Goal: Task Accomplishment & Management: Use online tool/utility

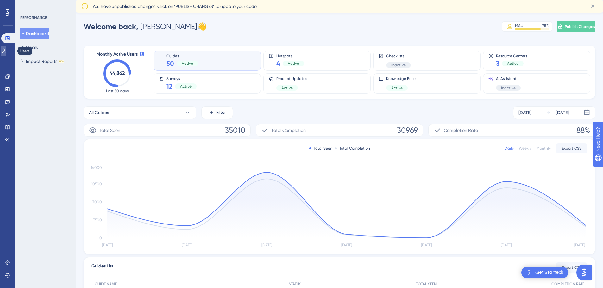
click at [6, 50] on icon at bounding box center [3, 50] width 5 height 5
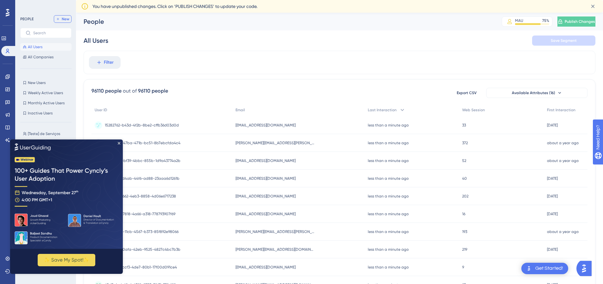
click at [60, 16] on button "New" at bounding box center [63, 19] width 18 height 8
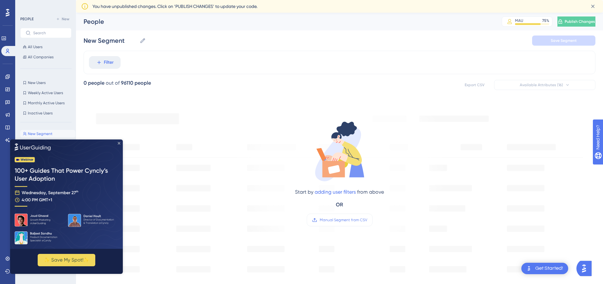
click at [120, 142] on icon "Close Preview" at bounding box center [119, 142] width 3 height 3
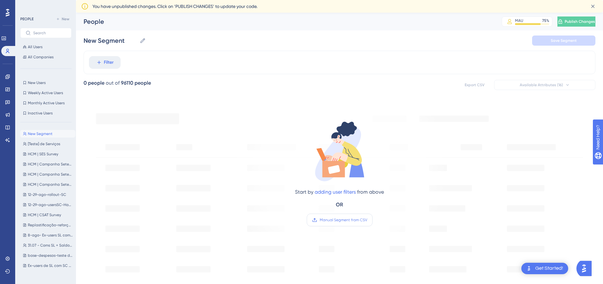
click at [344, 215] on label "Manual Segment from CSV" at bounding box center [340, 219] width 66 height 13
click at [367, 220] on input "Manual Segment from CSV" at bounding box center [367, 220] width 0 height 0
click at [344, 215] on label "Manual Segment from CSV" at bounding box center [340, 219] width 66 height 13
click at [367, 220] on input "Manual Segment from CSV" at bounding box center [367, 220] width 0 height 0
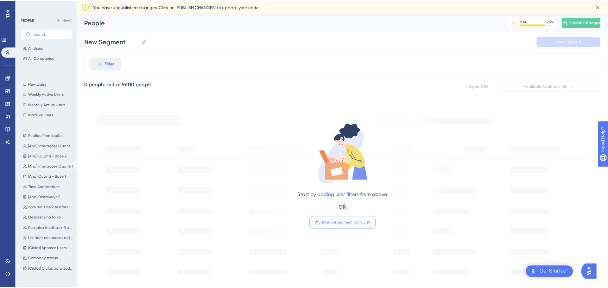
scroll to position [691, 0]
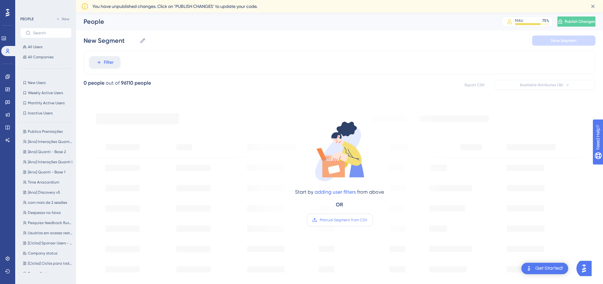
click at [337, 219] on span "Manual Segment from CSV" at bounding box center [343, 219] width 47 height 5
click at [367, 220] on input "Manual Segment from CSV" at bounding box center [367, 220] width 0 height 0
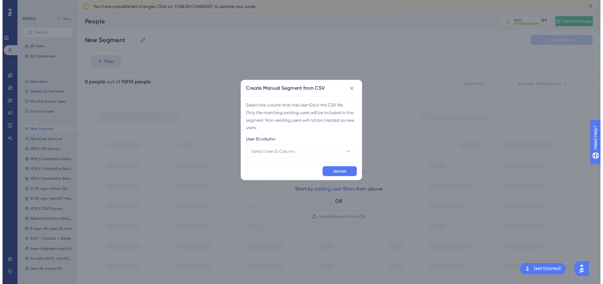
scroll to position [0, 0]
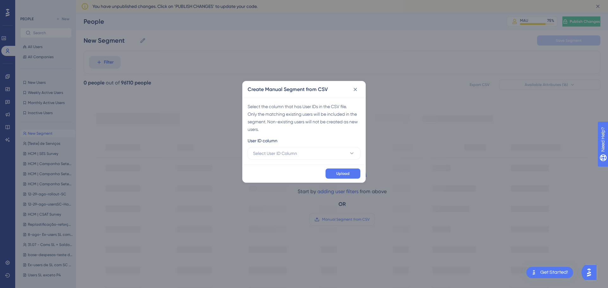
click at [307, 146] on div "User ID column" at bounding box center [304, 142] width 113 height 10
click at [304, 152] on button "Select User ID Column" at bounding box center [304, 153] width 113 height 13
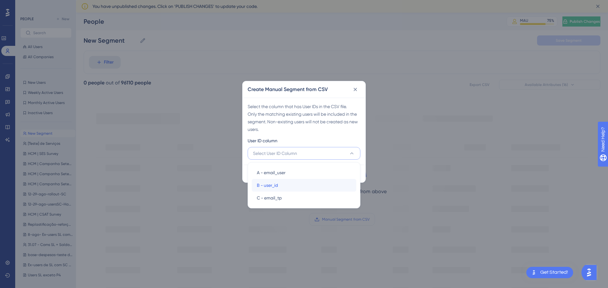
click at [300, 187] on div "B - user_id B - user_id" at bounding box center [304, 185] width 94 height 13
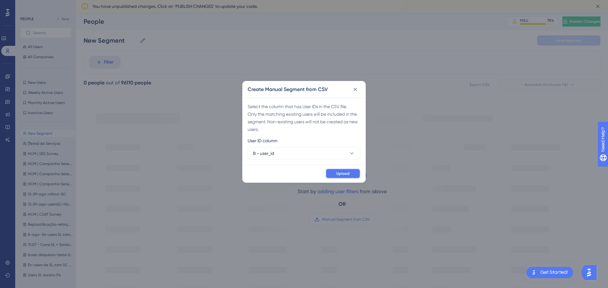
click at [333, 173] on button "Upload" at bounding box center [342, 174] width 35 height 10
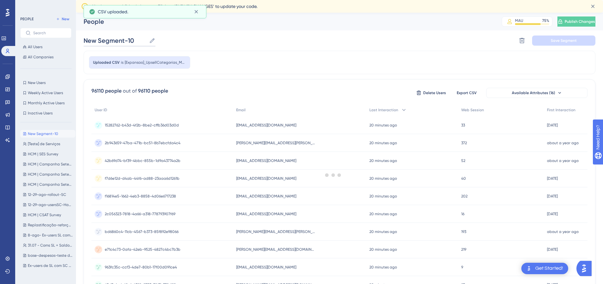
click at [117, 40] on input "New Segment-10" at bounding box center [115, 40] width 63 height 9
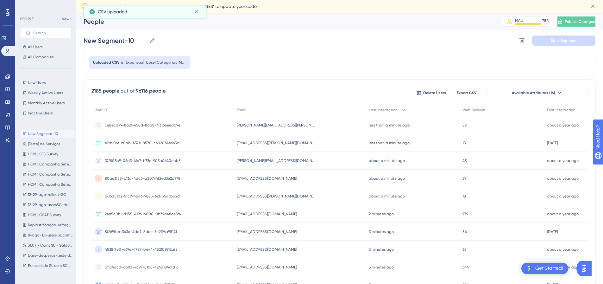
click at [117, 40] on input "New Segment-10" at bounding box center [115, 40] width 63 height 9
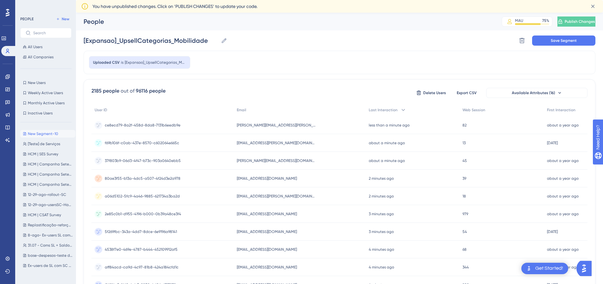
click at [246, 44] on div "[Expansao]_UpsellCategorias_Mobilidade [Expansao]_UpsellCategorias_Mobilidade D…" at bounding box center [340, 40] width 512 height 20
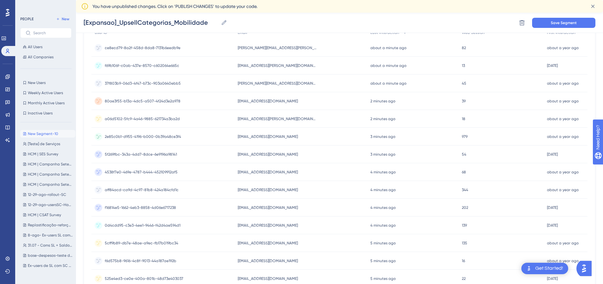
scroll to position [48, 0]
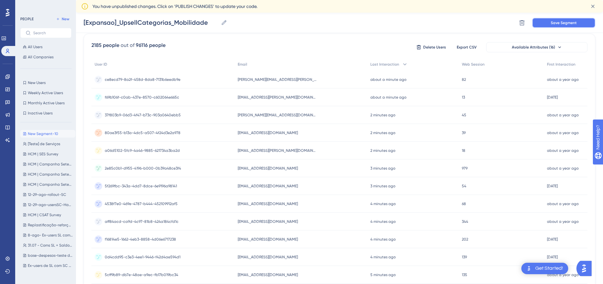
click at [560, 24] on span "Save Segment" at bounding box center [564, 22] width 26 height 5
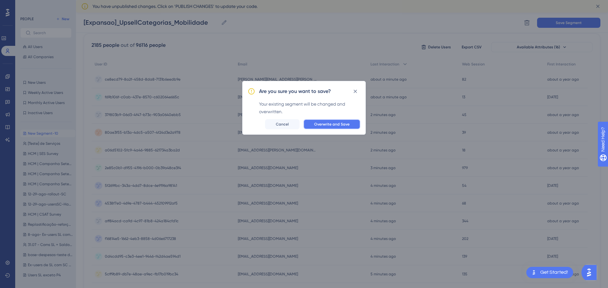
click at [330, 123] on span "Overwrite and Save" at bounding box center [331, 124] width 35 height 5
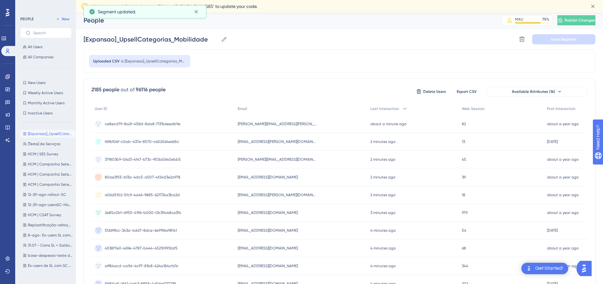
scroll to position [0, 0]
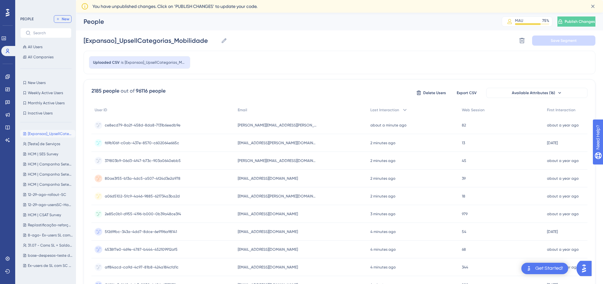
click at [70, 19] on button "New" at bounding box center [63, 19] width 18 height 8
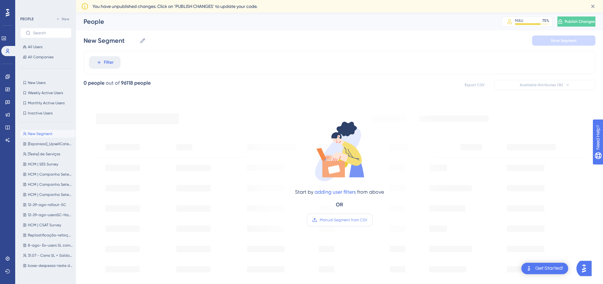
click at [351, 222] on span "Manual Segment from CSV" at bounding box center [343, 219] width 47 height 5
click at [367, 220] on input "Manual Segment from CSV" at bounding box center [367, 220] width 0 height 0
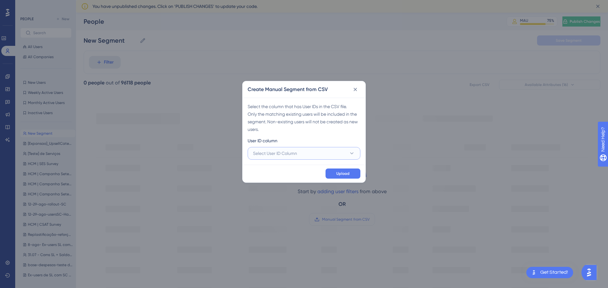
click at [281, 156] on span "Select User ID Column" at bounding box center [275, 154] width 44 height 8
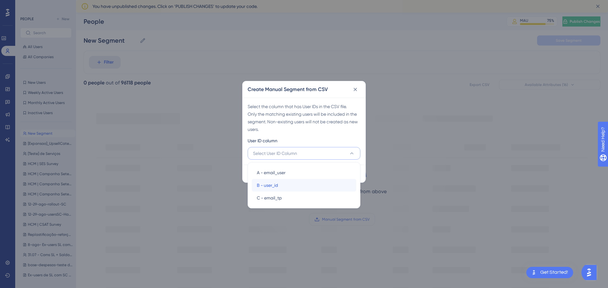
click at [281, 184] on div "B - user_id B - user_id" at bounding box center [304, 185] width 94 height 13
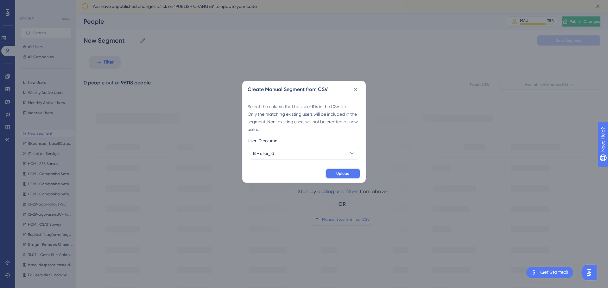
click at [340, 175] on span "Upload" at bounding box center [342, 173] width 13 height 5
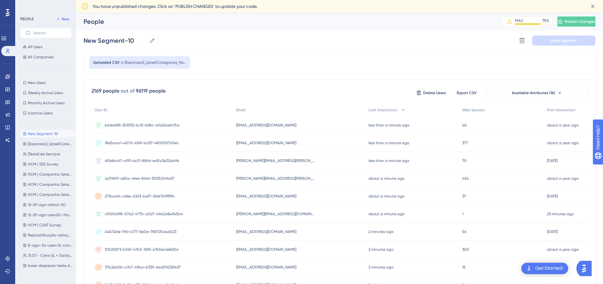
click at [151, 40] on icon at bounding box center [152, 40] width 6 height 6
click at [147, 40] on input "New Segment-10" at bounding box center [115, 40] width 63 height 9
click at [134, 40] on input "New Segment-10" at bounding box center [115, 40] width 63 height 9
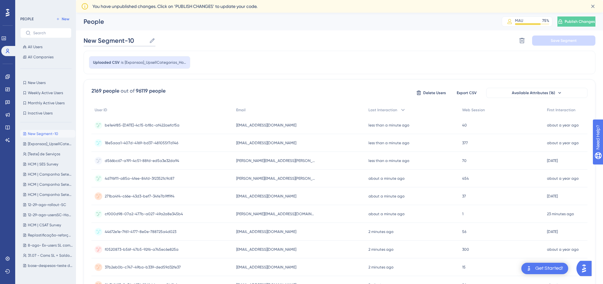
paste input "[Expansao]_UpsellCategorias_HomeOffice - Página1"
drag, startPoint x: 207, startPoint y: 40, endPoint x: 434, endPoint y: 28, distance: 226.6
click at [434, 28] on div "People MAU 75 % Click to see add-on and upgrade options Publish Changes Your ro…" at bounding box center [340, 32] width 512 height 38
click at [547, 37] on button "Save Segment" at bounding box center [563, 40] width 63 height 10
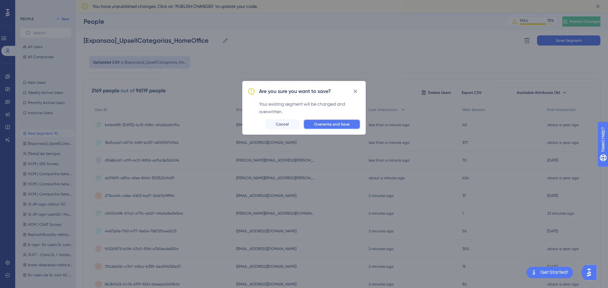
click at [330, 128] on button "Overwrite and Save" at bounding box center [331, 124] width 57 height 10
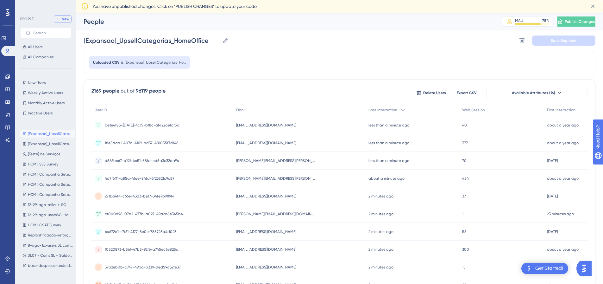
click at [68, 21] on span "New" at bounding box center [66, 18] width 8 height 5
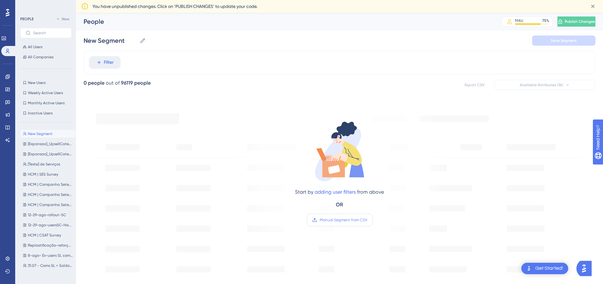
click at [348, 225] on label "Manual Segment from CSV" at bounding box center [340, 219] width 66 height 13
click at [367, 220] on input "Manual Segment from CSV" at bounding box center [367, 220] width 0 height 0
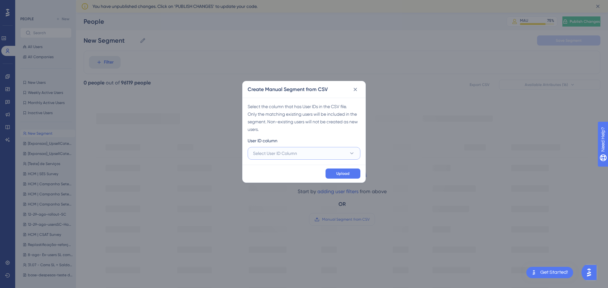
click at [297, 154] on span "Select User ID Column" at bounding box center [275, 154] width 44 height 8
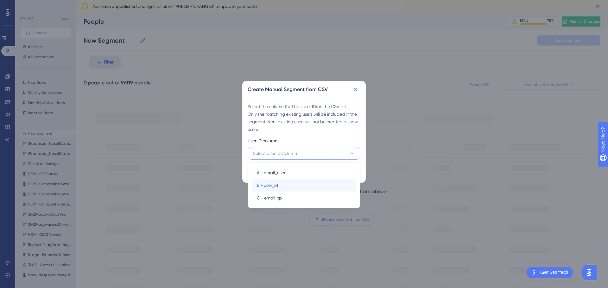
click at [277, 184] on span "B - user_id" at bounding box center [267, 186] width 21 height 8
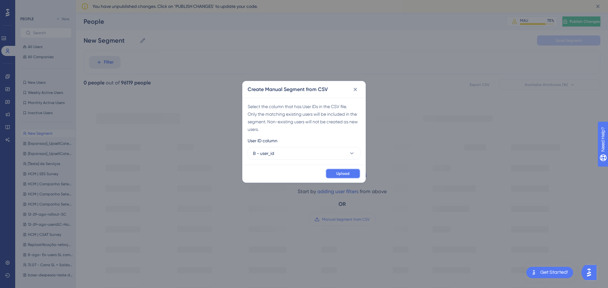
click at [343, 170] on button "Upload" at bounding box center [342, 174] width 35 height 10
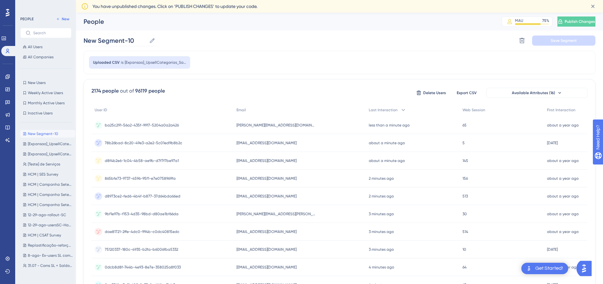
click at [151, 41] on icon at bounding box center [152, 40] width 5 height 5
click at [147, 41] on input "New Segment-10" at bounding box center [115, 40] width 63 height 9
click at [139, 43] on input "New Segment-10" at bounding box center [115, 40] width 63 height 9
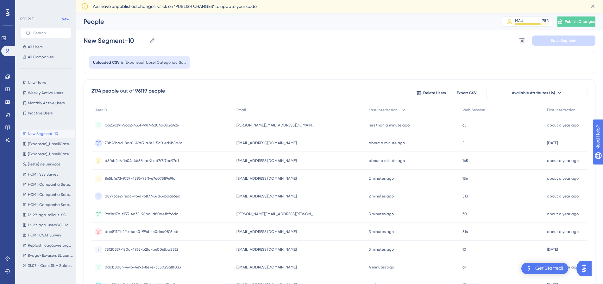
paste input "[Expansao]_UpsellCategorias_Saude"
click at [263, 41] on div "[Expansao]_UpsellCategorias_Saude [Expansao]_UpsellCategorias_Saude Delete Segm…" at bounding box center [340, 40] width 512 height 20
click at [576, 38] on span "Save Segment" at bounding box center [564, 40] width 26 height 5
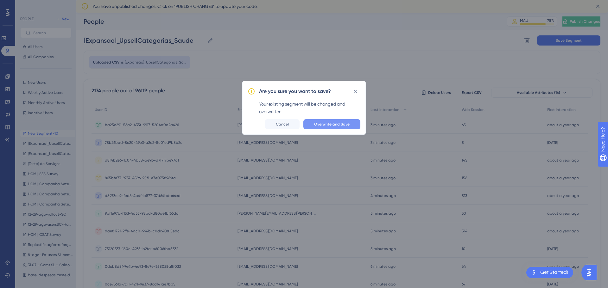
click at [337, 120] on button "Overwrite and Save" at bounding box center [331, 124] width 57 height 10
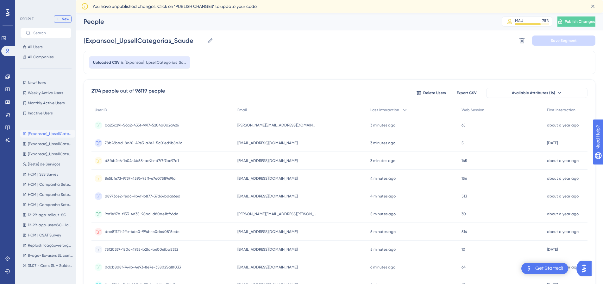
click at [60, 20] on button "New" at bounding box center [63, 19] width 18 height 8
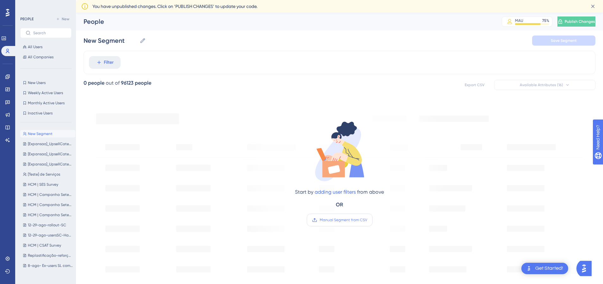
click at [346, 219] on span "Manual Segment from CSV" at bounding box center [343, 219] width 47 height 5
click at [367, 220] on input "Manual Segment from CSV" at bounding box center [367, 220] width 0 height 0
click at [129, 43] on input "New Segment" at bounding box center [110, 40] width 53 height 9
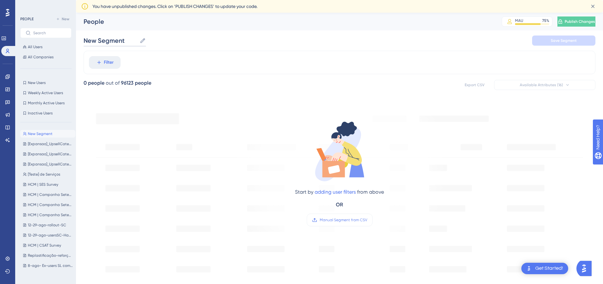
paste input "[Expansao]_UpsellCategorias_Educacao"
click at [406, 111] on div "Start by adding user filters from above OR Manual Segment from CSV" at bounding box center [339, 168] width 215 height 130
click at [338, 222] on span "Manual Segment from CSV" at bounding box center [343, 219] width 47 height 5
click at [367, 220] on input "Manual Segment from CSV" at bounding box center [367, 220] width 0 height 0
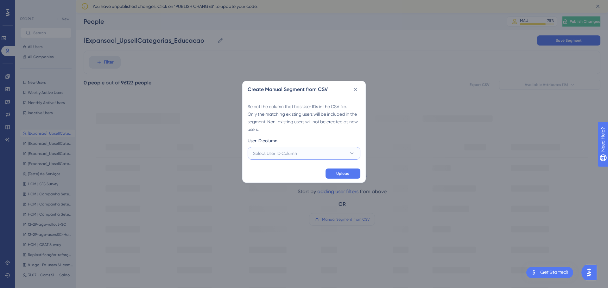
click at [302, 151] on button "Select User ID Column" at bounding box center [304, 153] width 113 height 13
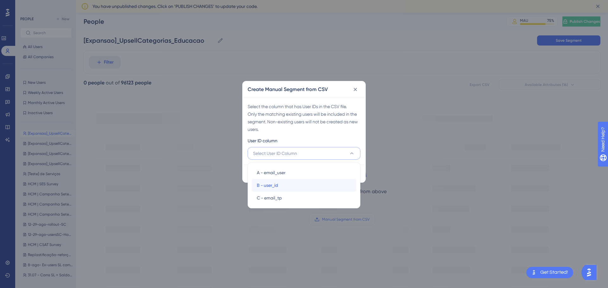
click at [280, 182] on div "B - user_id B - user_id" at bounding box center [304, 185] width 94 height 13
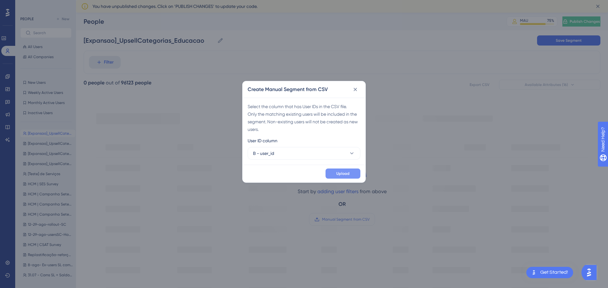
click at [341, 174] on span "Upload" at bounding box center [342, 173] width 13 height 5
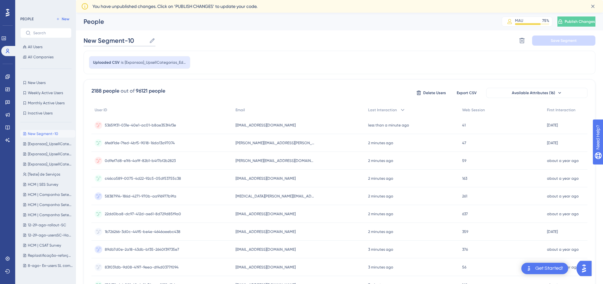
click at [142, 40] on input "New Segment-10" at bounding box center [115, 40] width 63 height 9
click at [141, 40] on input "New Segment-10" at bounding box center [115, 40] width 63 height 9
paste input "[Expansao]_UpsellCategorias_Educacao"
click at [556, 39] on span "Save Segment" at bounding box center [564, 40] width 26 height 5
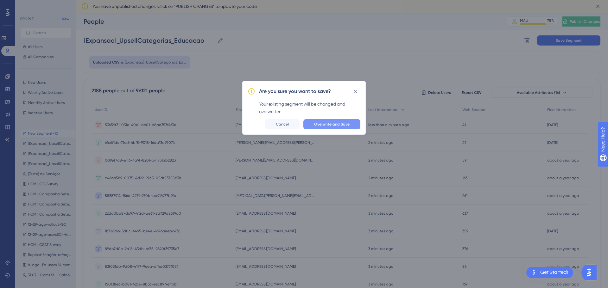
click at [334, 122] on span "Overwrite and Save" at bounding box center [331, 124] width 35 height 5
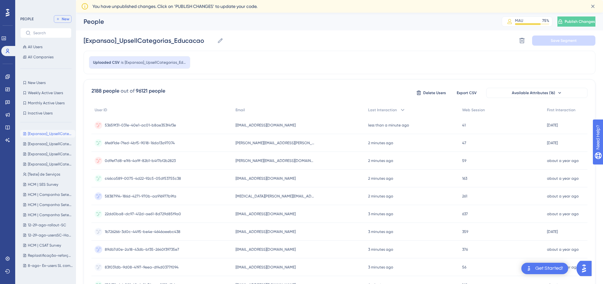
click at [67, 19] on span "New" at bounding box center [66, 18] width 8 height 5
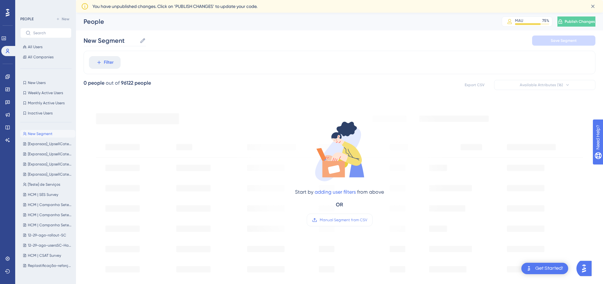
click at [145, 42] on icon at bounding box center [143, 40] width 6 height 6
click at [137, 42] on input "New Segment" at bounding box center [110, 40] width 53 height 9
paste input "[Expansao]_UpsellCategorias_Educacao"
drag, startPoint x: 201, startPoint y: 41, endPoint x: 446, endPoint y: 55, distance: 244.8
click at [443, 55] on div "Performance Users Engagement Widgets Feedback Product Updates Knowledge Base AI…" at bounding box center [339, 256] width 527 height 486
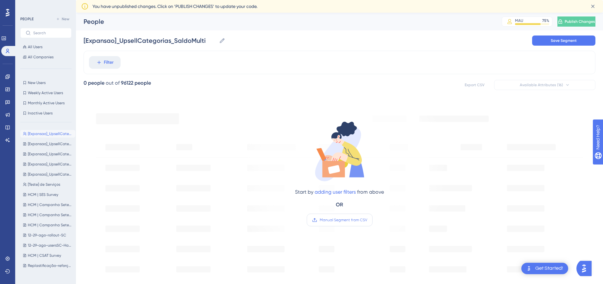
click at [339, 220] on span "Manual Segment from CSV" at bounding box center [343, 219] width 47 height 5
click at [367, 220] on input "Manual Segment from CSV" at bounding box center [367, 220] width 0 height 0
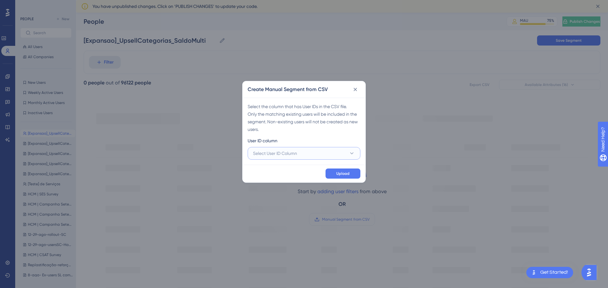
click at [309, 153] on button "Select User ID Column" at bounding box center [304, 153] width 113 height 13
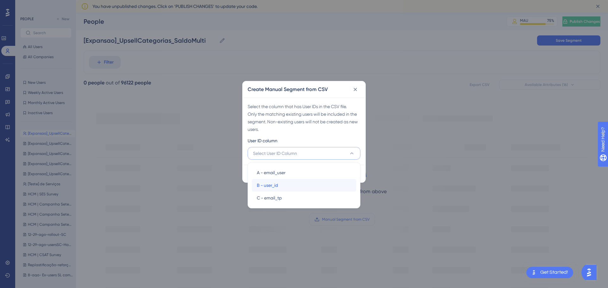
click at [264, 185] on span "B - user_id" at bounding box center [267, 186] width 21 height 8
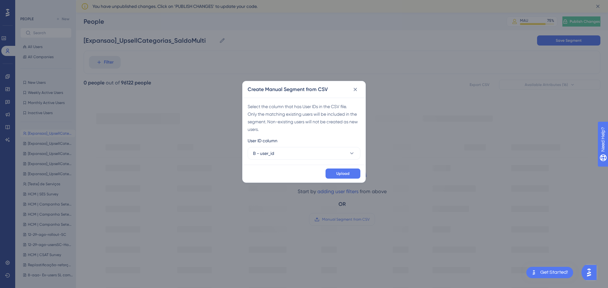
click at [354, 168] on div "Upload" at bounding box center [303, 174] width 123 height 18
click at [350, 173] on button "Upload" at bounding box center [342, 174] width 35 height 10
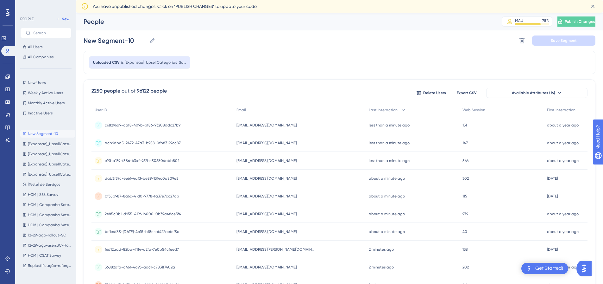
click at [121, 41] on input "New Segment-10" at bounding box center [115, 40] width 63 height 9
paste input "[Expansao]_UpsellCategorias_Educacao"
drag, startPoint x: 174, startPoint y: 40, endPoint x: 463, endPoint y: 45, distance: 288.4
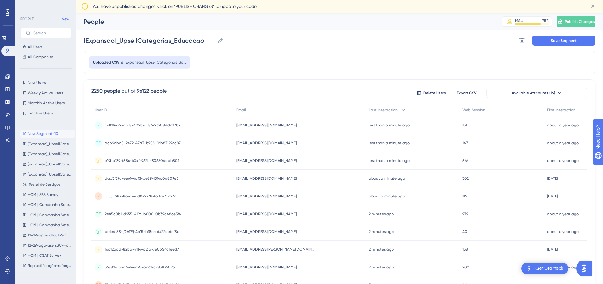
click at [457, 45] on div "[Expansao]_UpsellCategorias_Educacao [Expansao]_UpsellCategorias_Educacao Delet…" at bounding box center [340, 40] width 512 height 20
click at [567, 42] on span "Save Segment" at bounding box center [564, 40] width 26 height 5
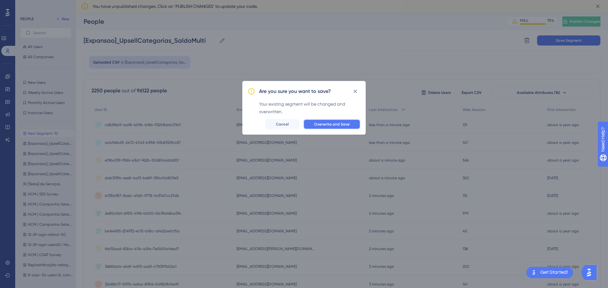
click at [332, 126] on span "Overwrite and Save" at bounding box center [331, 124] width 35 height 5
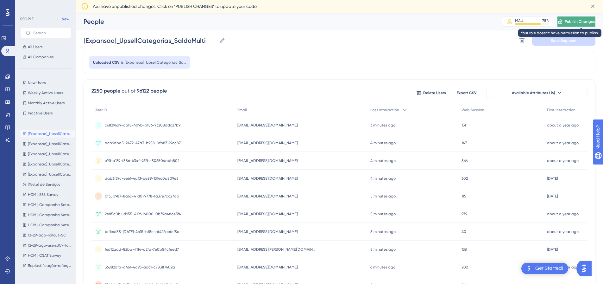
click at [586, 23] on span "Publish Changes" at bounding box center [580, 21] width 30 height 5
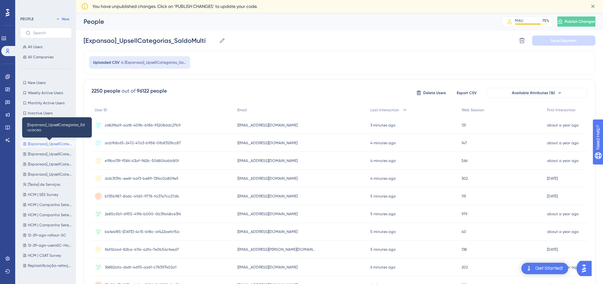
click at [43, 145] on span "[Expansao]_UpsellCategorias_Educacao" at bounding box center [50, 143] width 45 height 5
type input "[Expansao]_UpsellCategorias_Educacao"
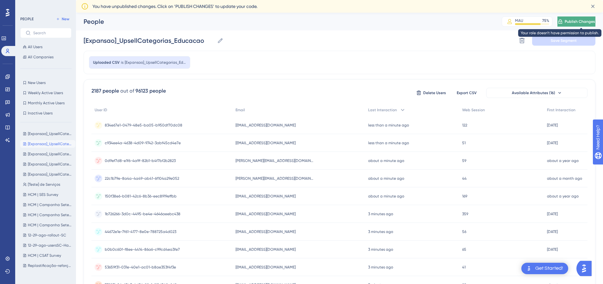
click at [586, 22] on span "Publish Changes" at bounding box center [580, 21] width 30 height 5
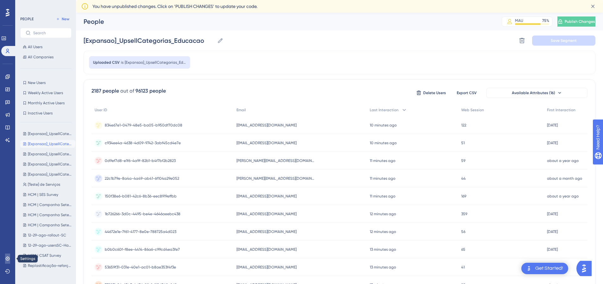
click at [5, 262] on link at bounding box center [7, 258] width 5 height 10
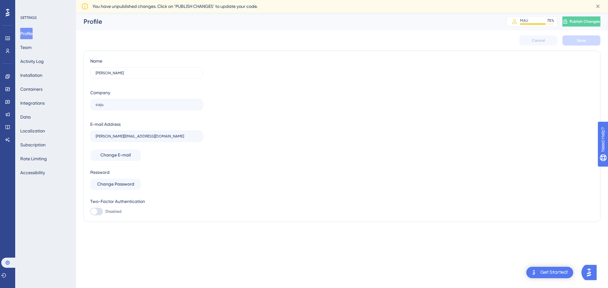
click at [47, 47] on div "Profile Team Activity Log Installation Containers Integrations Data Localizatio…" at bounding box center [45, 103] width 51 height 151
click at [26, 45] on button "Team" at bounding box center [25, 47] width 11 height 11
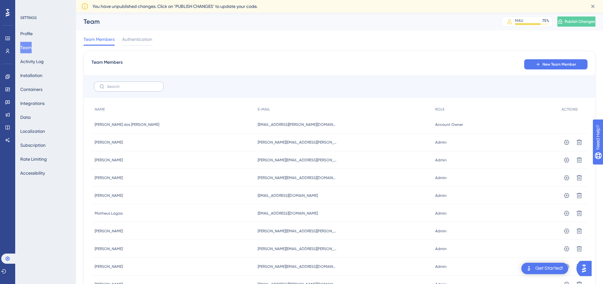
click at [139, 84] on label at bounding box center [129, 86] width 70 height 10
click at [139, 84] on input "text" at bounding box center [132, 86] width 51 height 4
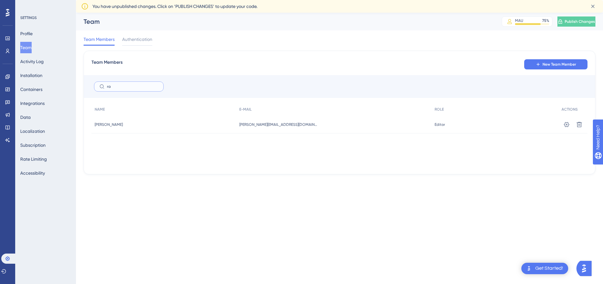
type input "r"
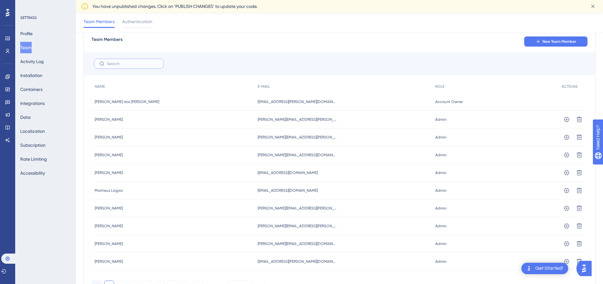
scroll to position [58, 0]
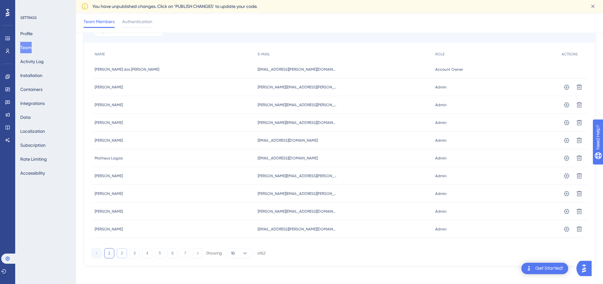
click at [123, 253] on button "2" at bounding box center [122, 253] width 10 height 10
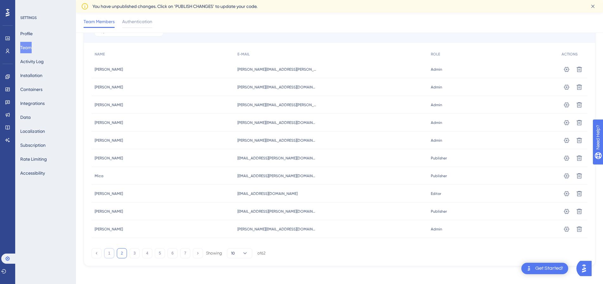
click at [108, 251] on button "1" at bounding box center [109, 253] width 10 height 10
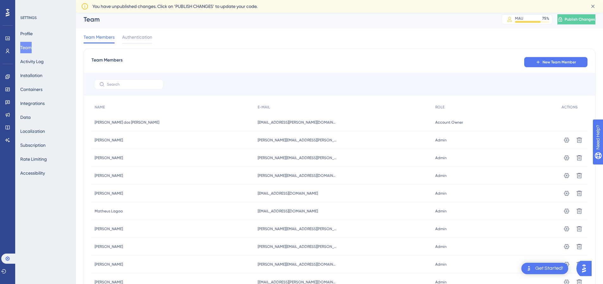
scroll to position [0, 0]
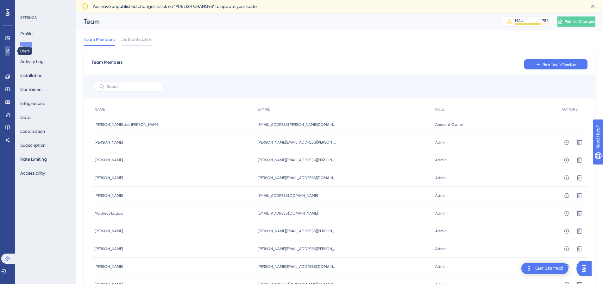
click at [5, 53] on icon at bounding box center [7, 50] width 5 height 5
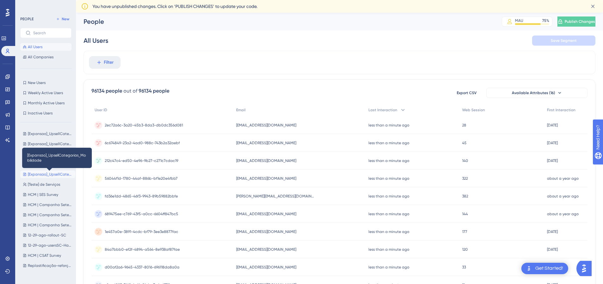
click at [45, 173] on span "[Expansao]_UpsellCategorias_Mobilidade" at bounding box center [50, 174] width 45 height 5
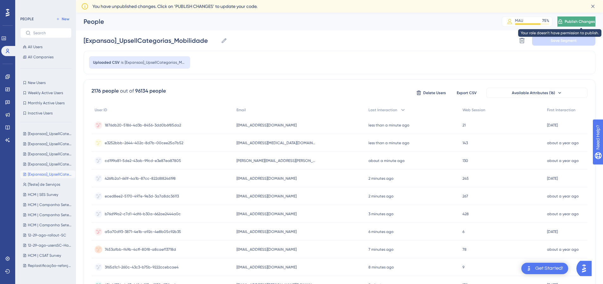
click at [580, 23] on span "Publish Changes" at bounding box center [580, 21] width 30 height 5
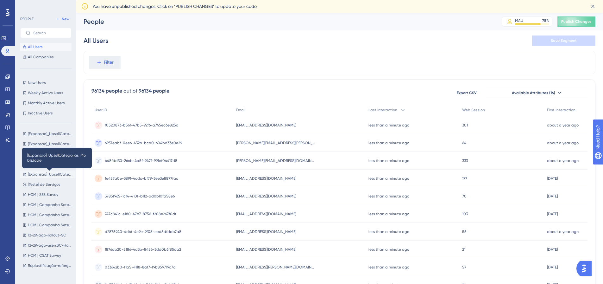
click at [46, 174] on span "[Expansao]_UpsellCategorias_Mobilidade" at bounding box center [50, 174] width 45 height 5
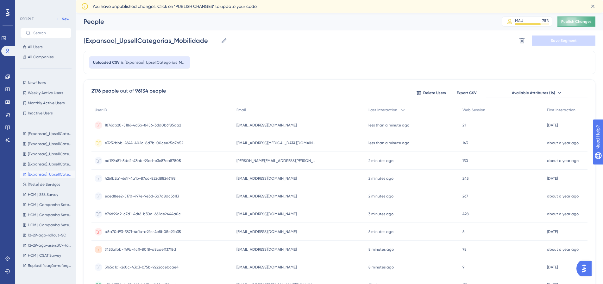
click at [572, 19] on span "Publish Changes" at bounding box center [576, 21] width 30 height 5
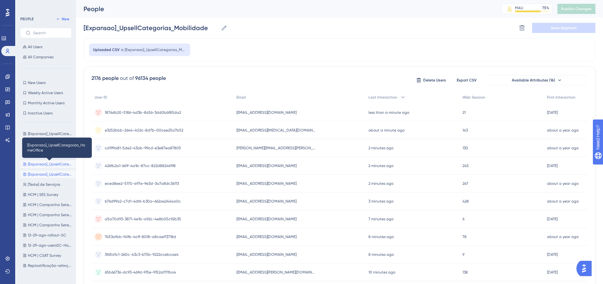
click at [43, 162] on span "[Expansao]_UpsellCategorias_HomeOffice" at bounding box center [50, 163] width 45 height 5
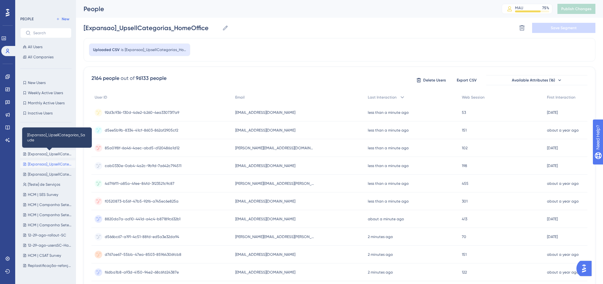
click at [47, 153] on span "[Expansao]_UpsellCategorias_Saude" at bounding box center [50, 153] width 45 height 5
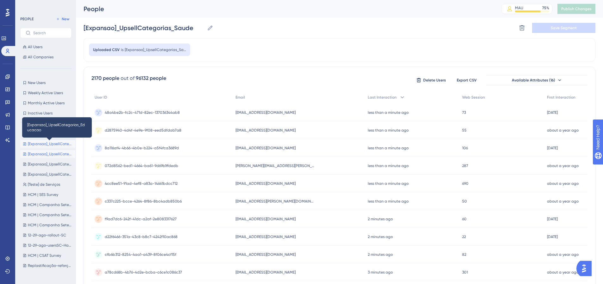
click at [41, 145] on span "[Expansao]_UpsellCategorias_Educacao" at bounding box center [50, 143] width 45 height 5
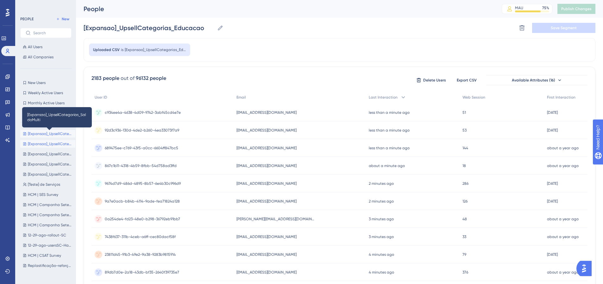
click at [34, 132] on span "[Expansao]_UpsellCategorias_SaldoMulti" at bounding box center [50, 133] width 45 height 5
type input "[Expansao]_UpsellCategorias_SaldoMulti"
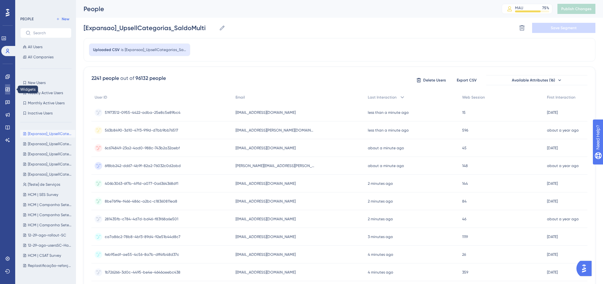
click at [10, 92] on link at bounding box center [7, 89] width 5 height 10
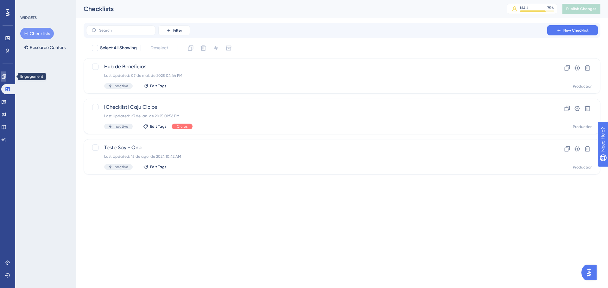
click at [6, 78] on icon at bounding box center [3, 76] width 5 height 5
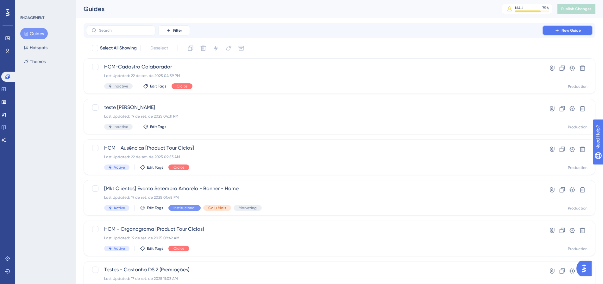
click at [573, 30] on span "New Guide" at bounding box center [571, 30] width 19 height 5
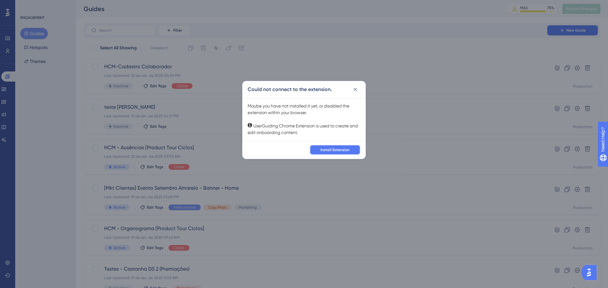
click at [334, 149] on span "Install Extension" at bounding box center [334, 150] width 29 height 5
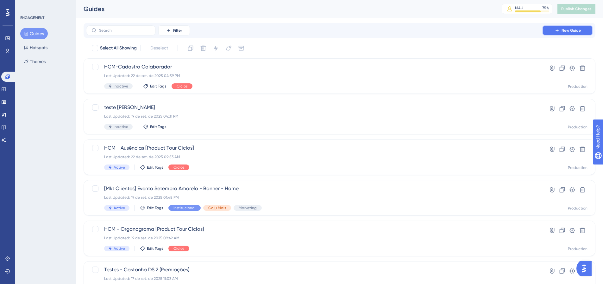
click at [584, 32] on button "New Guide" at bounding box center [567, 30] width 51 height 10
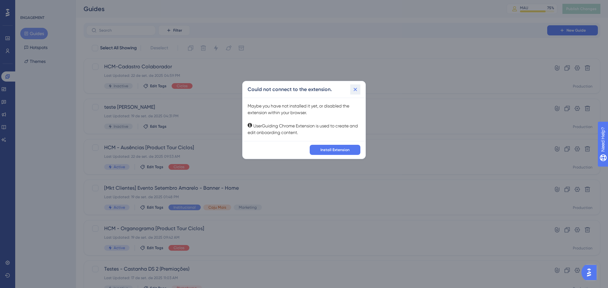
click at [356, 87] on icon at bounding box center [355, 89] width 6 height 6
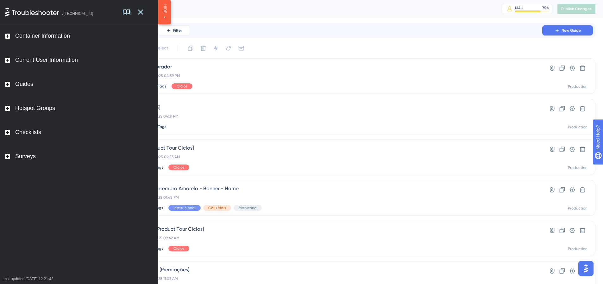
click at [144, 10] on div at bounding box center [138, 12] width 30 height 24
click at [129, 11] on icon at bounding box center [126, 11] width 5 height 5
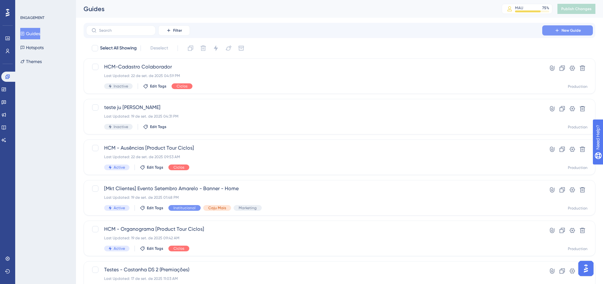
click at [567, 31] on span "New Guide" at bounding box center [571, 30] width 19 height 5
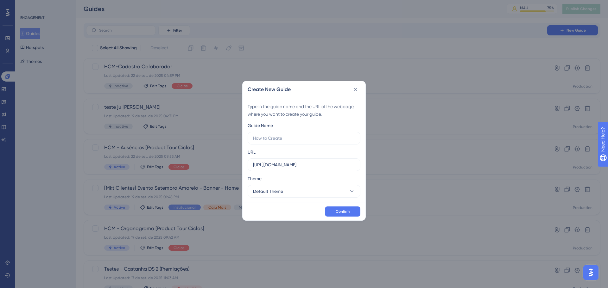
type input "E"
click at [354, 88] on icon at bounding box center [355, 89] width 3 height 3
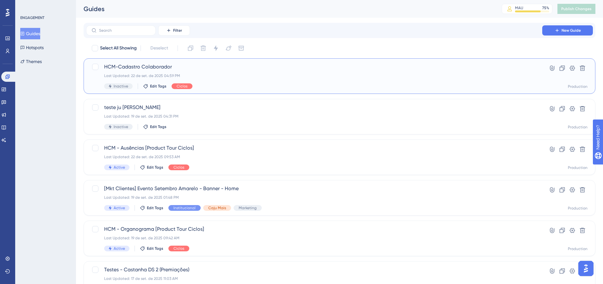
click at [323, 80] on div "HCM-Cadastro Colaborador Last Updated: 22 de set. de 2025 04:59 PM Inactive Edi…" at bounding box center [314, 76] width 420 height 26
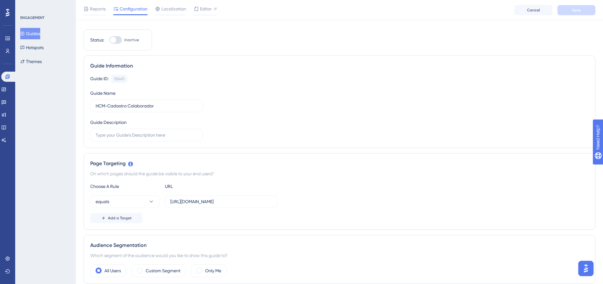
scroll to position [11, 0]
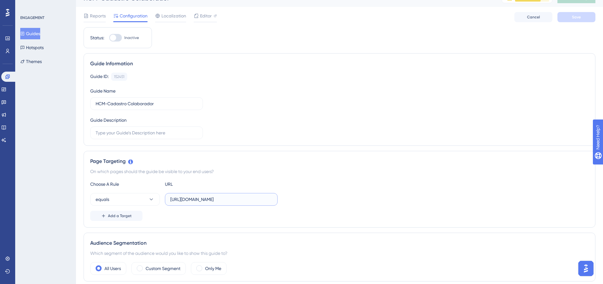
click at [209, 201] on input "https://empresa.caju.com.br/onboarding/#/directory/active" at bounding box center [221, 199] width 102 height 7
drag, startPoint x: 206, startPoint y: 199, endPoint x: 326, endPoint y: 198, distance: 119.7
click at [326, 198] on div "equals https://empresa.caju.com.br/onboarding/#/directory/active" at bounding box center [339, 199] width 499 height 13
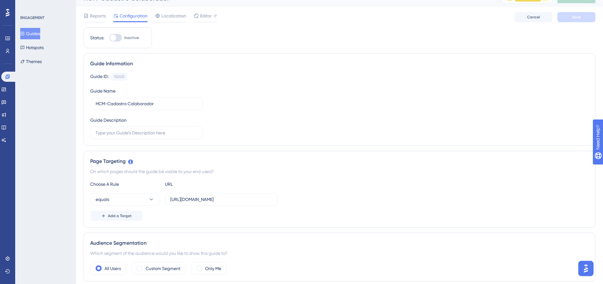
click at [393, 185] on div "Choose A Rule URL" at bounding box center [339, 184] width 499 height 8
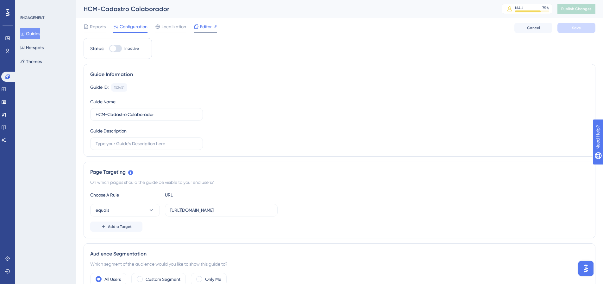
click at [199, 26] on div "Editor" at bounding box center [205, 27] width 23 height 8
